Goal: Answer question/provide support

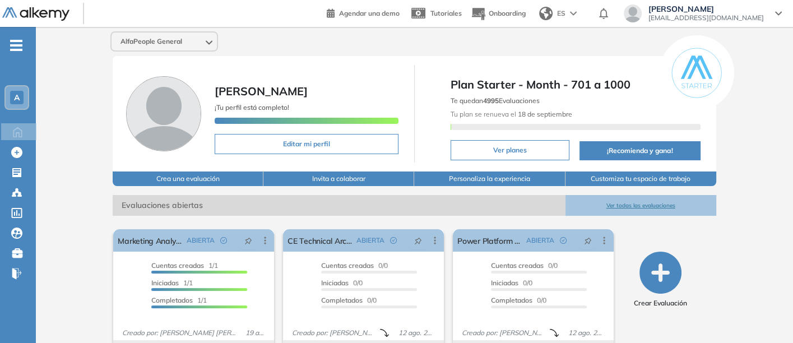
click at [636, 197] on button "Ver todas las evaluaciones" at bounding box center [640, 205] width 151 height 21
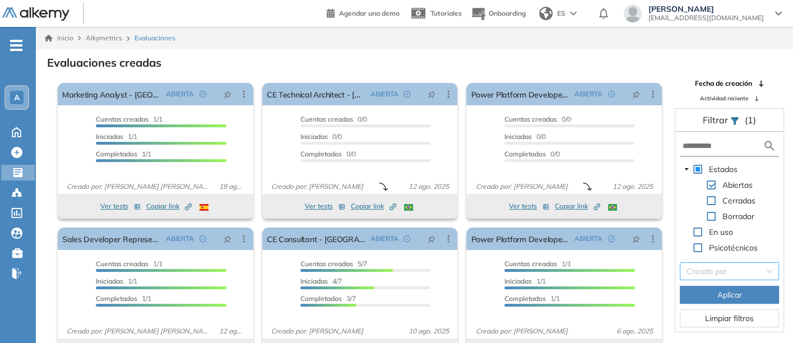
click at [705, 271] on input "search" at bounding box center [725, 271] width 78 height 17
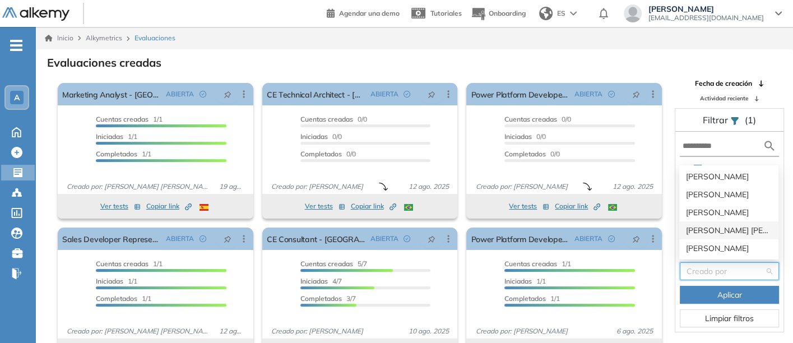
click at [693, 227] on div "[PERSON_NAME] [PERSON_NAME] Sichaca [PERSON_NAME]" at bounding box center [729, 230] width 86 height 12
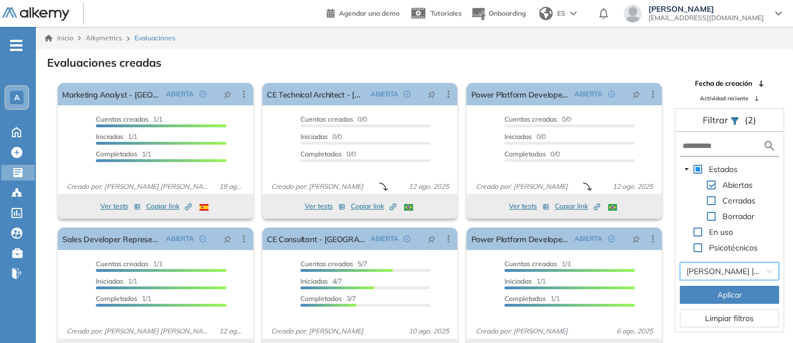
click at [714, 290] on button "Aplicar" at bounding box center [728, 295] width 99 height 18
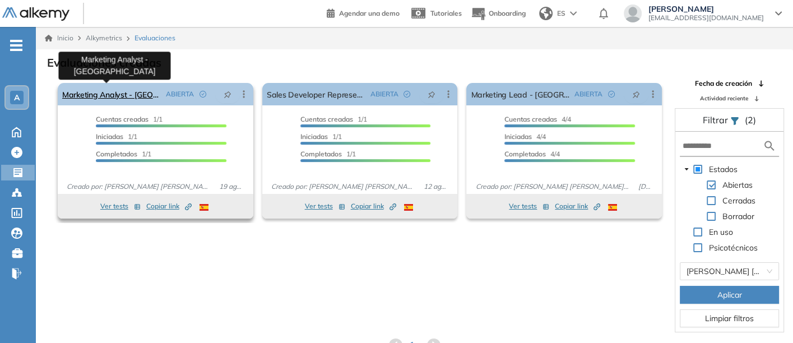
click at [80, 90] on link "Marketing Analyst - [GEOGRAPHIC_DATA]" at bounding box center [111, 94] width 99 height 22
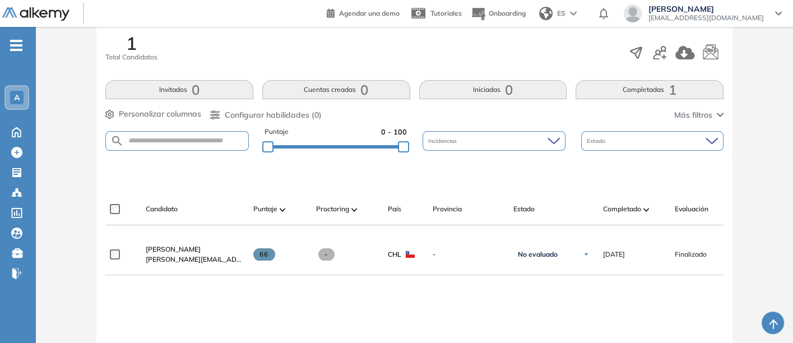
scroll to position [249, 0]
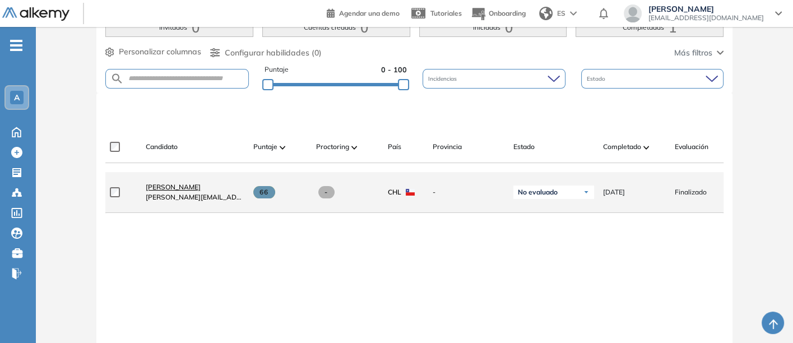
click at [168, 188] on span "[PERSON_NAME]" at bounding box center [173, 187] width 55 height 8
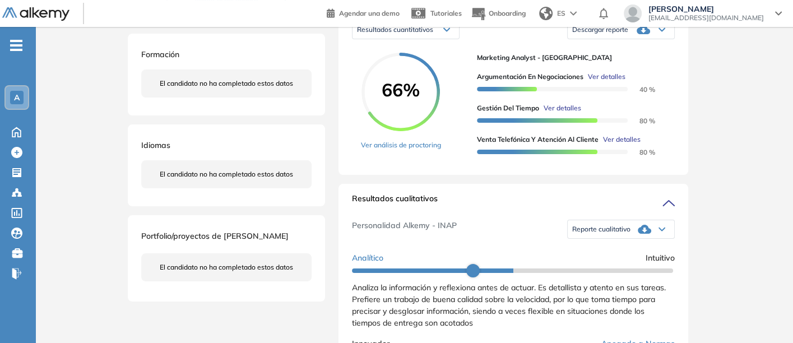
scroll to position [187, 0]
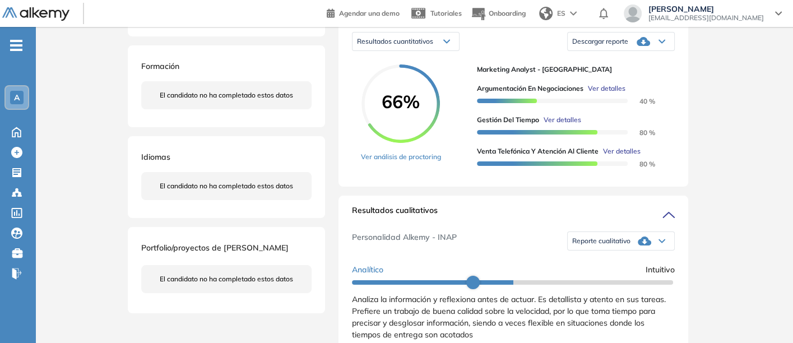
click at [579, 245] on span "Reporte cualitativo" at bounding box center [601, 240] width 58 height 9
click at [580, 281] on li "Reporte sin Afinidad AI" at bounding box center [605, 274] width 66 height 11
